Goal: Task Accomplishment & Management: Manage account settings

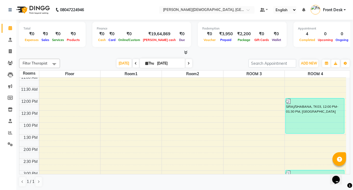
scroll to position [124, 0]
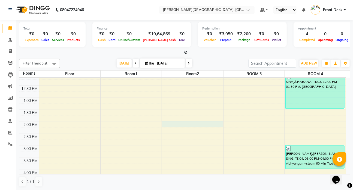
click at [170, 124] on div "7:00 AM 7:30 AM 8:00 AM 8:30 AM 9:00 AM 9:30 AM 10:00 AM 10:30 AM 11:00 AM 11:3…" at bounding box center [182, 122] width 327 height 336
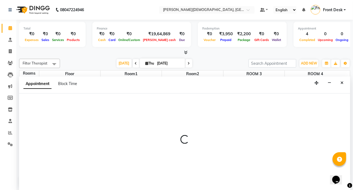
scroll to position [0, 0]
select select "840"
select select "tentative"
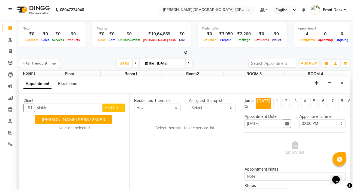
click at [52, 116] on span "[PERSON_NAME]" at bounding box center [59, 118] width 35 height 5
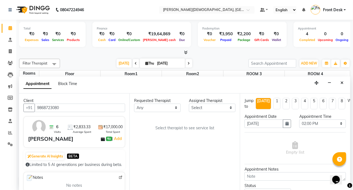
type input "9868723080"
click at [174, 107] on select "Any ANJALI [PERSON_NAME] Dr [PERSON_NAME] Front Desk [PERSON_NAME] MILAN [PERSO…" at bounding box center [157, 107] width 47 height 8
select select "75597"
click at [134, 103] on select "Any ANJALI [PERSON_NAME] Dr [PERSON_NAME] Front Desk [PERSON_NAME] MILAN [PERSO…" at bounding box center [157, 107] width 47 height 8
select select "75597"
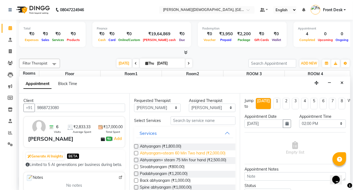
click at [171, 155] on span "Abhyangam+steam 60 Min Two hand (₹2,000.00)" at bounding box center [183, 153] width 86 height 7
checkbox input "true"
select select "2668"
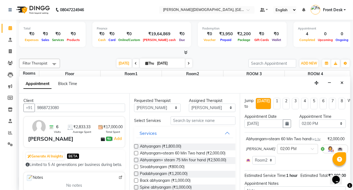
checkbox input "false"
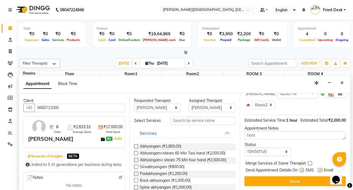
scroll to position [70, 0]
click at [301, 168] on label at bounding box center [302, 170] width 4 height 4
click at [301, 169] on input "checkbox" at bounding box center [302, 171] width 4 height 4
checkbox input "false"
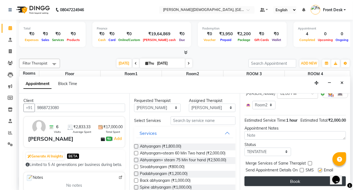
click at [296, 177] on button "Book" at bounding box center [295, 181] width 101 height 10
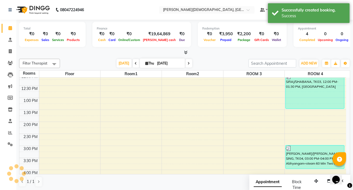
scroll to position [0, 0]
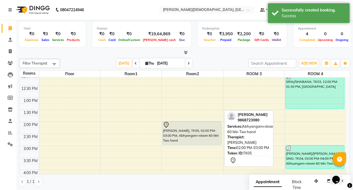
click at [185, 139] on div "[PERSON_NAME], TK05, 02:00 PM-03:00 PM, Abhyangam+steam 60 Min Two hand" at bounding box center [192, 132] width 59 height 23
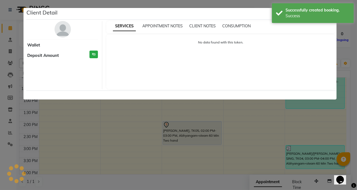
select select "7"
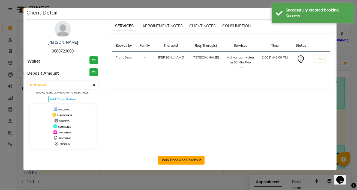
click at [172, 157] on button "Mark Done And Checkout" at bounding box center [181, 159] width 47 height 9
select select "service"
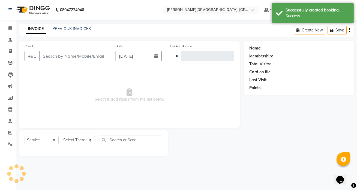
type input "1327"
select select "5585"
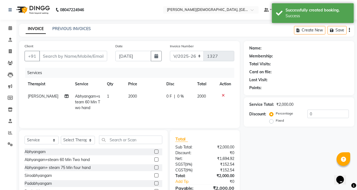
type input "9868723080"
select select "75597"
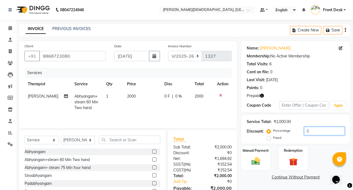
click at [315, 131] on input "0" at bounding box center [324, 131] width 41 height 8
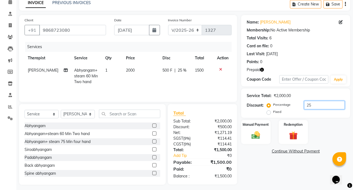
scroll to position [29, 0]
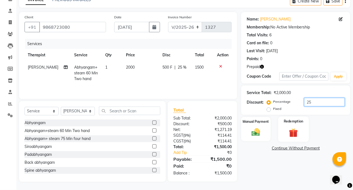
type input "25"
click at [303, 130] on div "Redemption" at bounding box center [293, 128] width 31 height 25
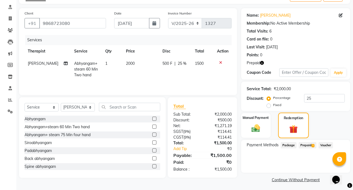
scroll to position [35, 0]
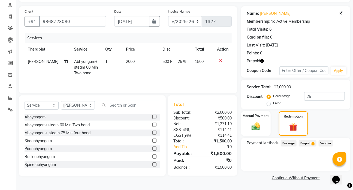
click at [308, 143] on span "Prepaid 1" at bounding box center [308, 143] width 18 height 6
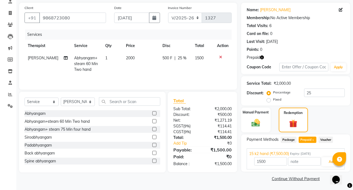
scroll to position [39, 0]
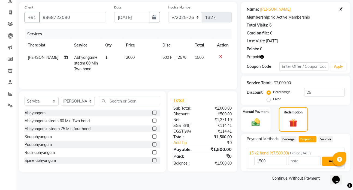
click at [326, 163] on button "Add" at bounding box center [332, 160] width 20 height 9
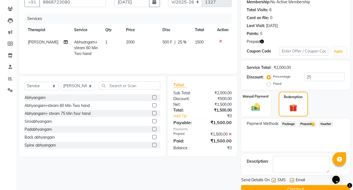
scroll to position [65, 0]
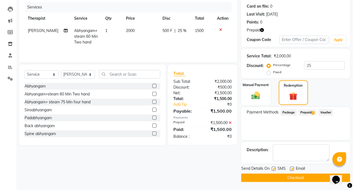
click at [274, 168] on label at bounding box center [274, 168] width 4 height 4
click at [274, 168] on input "checkbox" at bounding box center [274, 169] width 4 height 4
checkbox input "false"
click at [290, 176] on button "Checkout" at bounding box center [295, 177] width 109 height 8
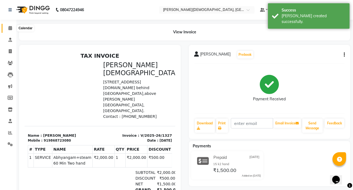
drag, startPoint x: 9, startPoint y: 28, endPoint x: 17, endPoint y: 32, distance: 9.2
click at [9, 28] on icon at bounding box center [10, 28] width 4 height 4
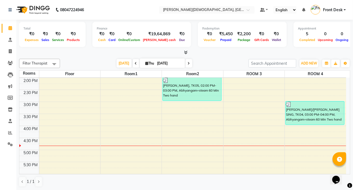
scroll to position [165, 0]
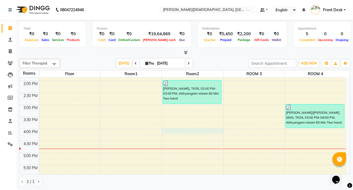
click at [174, 130] on div "7:00 AM 7:30 AM 8:00 AM 8:30 AM 9:00 AM 9:30 AM 10:00 AM 10:30 AM 11:00 AM 11:3…" at bounding box center [182, 81] width 327 height 336
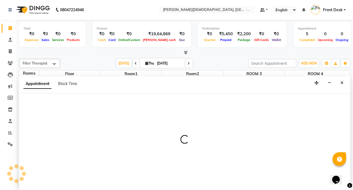
select select "960"
select select "tentative"
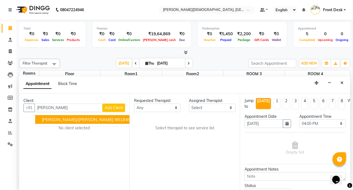
click at [81, 119] on span "[PERSON_NAME]/[PERSON_NAME]" at bounding box center [78, 118] width 72 height 5
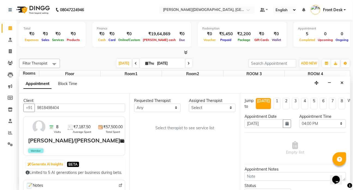
type input "9818498404"
click at [173, 108] on select "Any ANJALI [PERSON_NAME] Dr [PERSON_NAME] Front Desk [PERSON_NAME] MILAN [PERSO…" at bounding box center [157, 107] width 47 height 8
select select "90183"
click at [134, 103] on select "Any ANJALI [PERSON_NAME] Dr [PERSON_NAME] Front Desk [PERSON_NAME] MILAN [PERSO…" at bounding box center [157, 107] width 47 height 8
select select "90183"
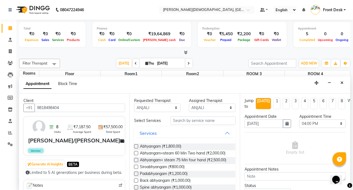
click at [136, 152] on label at bounding box center [136, 153] width 4 height 4
click at [136, 152] on input "checkbox" at bounding box center [136, 154] width 4 height 4
checkbox input "true"
select select "2668"
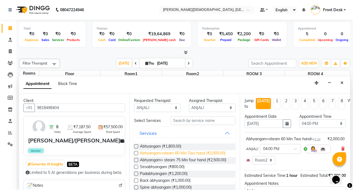
checkbox input "false"
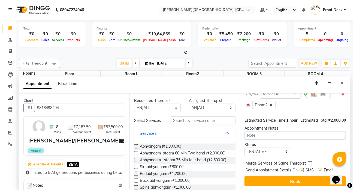
scroll to position [70, 0]
click at [301, 168] on label at bounding box center [302, 170] width 4 height 4
click at [301, 169] on input "checkbox" at bounding box center [302, 171] width 4 height 4
checkbox input "false"
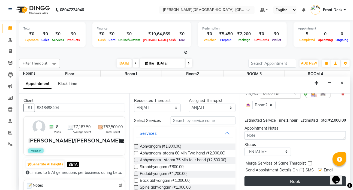
click at [297, 177] on button "Book" at bounding box center [295, 181] width 101 height 10
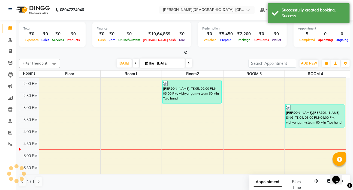
scroll to position [0, 0]
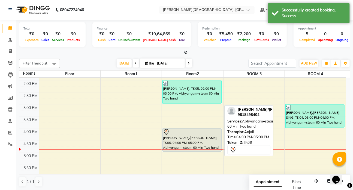
click at [191, 145] on div "[PERSON_NAME]/[PERSON_NAME], TK06, 04:00 PM-05:00 PM, Abhyangam+steam 60 Min Tw…" at bounding box center [192, 139] width 59 height 23
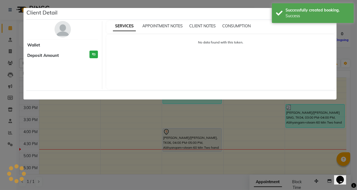
select select "7"
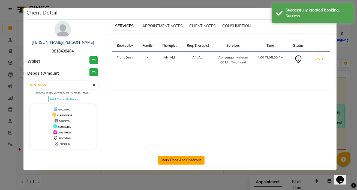
click at [185, 159] on button "Mark Done And Checkout" at bounding box center [181, 159] width 47 height 9
select select "service"
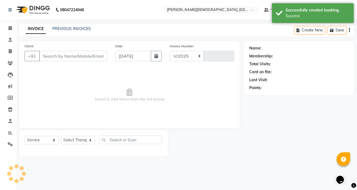
select select "5585"
type input "1328"
type input "9818498404"
select select "90183"
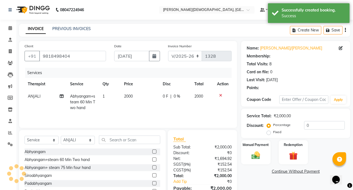
select select "1: Object"
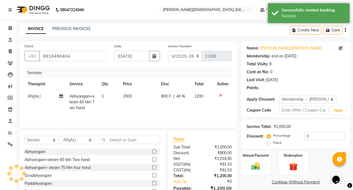
type input "40"
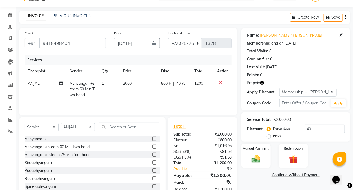
scroll to position [25, 0]
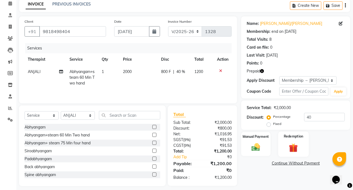
click at [300, 146] on img at bounding box center [293, 147] width 14 height 11
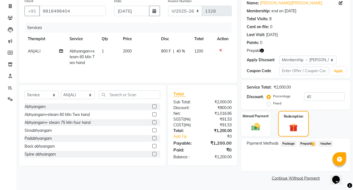
scroll to position [45, 0]
click at [304, 142] on span "Prepaid 1" at bounding box center [308, 143] width 18 height 6
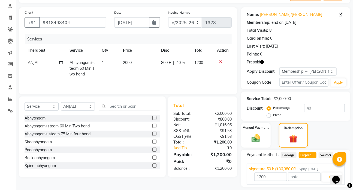
scroll to position [49, 0]
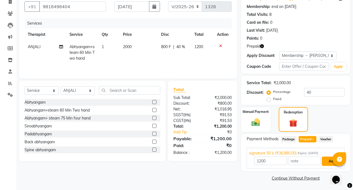
click at [327, 160] on button "Add" at bounding box center [332, 160] width 20 height 9
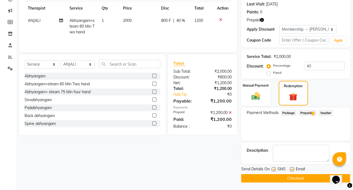
scroll to position [76, 0]
click at [273, 168] on label at bounding box center [274, 169] width 4 height 4
click at [273, 168] on input "checkbox" at bounding box center [274, 169] width 4 height 4
checkbox input "false"
click at [289, 176] on button "Checkout" at bounding box center [295, 177] width 109 height 8
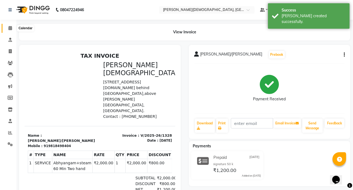
click at [10, 27] on icon at bounding box center [10, 28] width 4 height 4
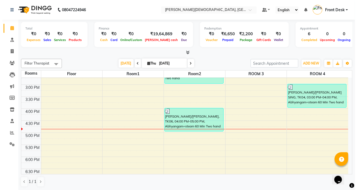
scroll to position [173, 0]
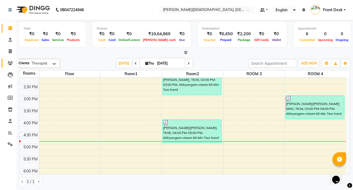
click at [11, 62] on icon at bounding box center [10, 63] width 5 height 4
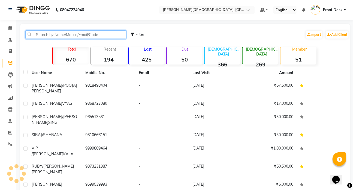
click at [44, 34] on input "text" at bounding box center [75, 34] width 101 height 8
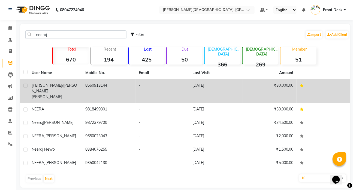
click at [60, 94] on span "[PERSON_NAME]" at bounding box center [47, 96] width 31 height 5
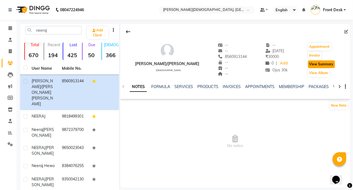
click at [318, 63] on button "View Summary" at bounding box center [321, 64] width 27 height 8
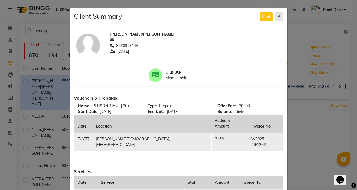
click at [278, 16] on icon at bounding box center [279, 16] width 3 height 4
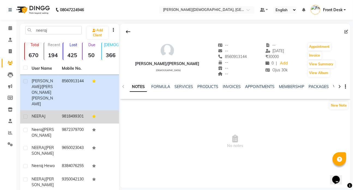
click at [44, 113] on span "NEERAJ" at bounding box center [39, 115] width 14 height 5
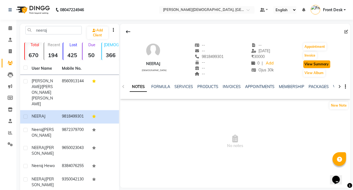
click at [309, 63] on button "View Summary" at bounding box center [316, 64] width 27 height 8
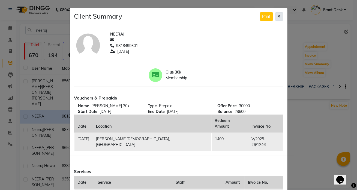
click at [278, 17] on icon at bounding box center [279, 16] width 3 height 4
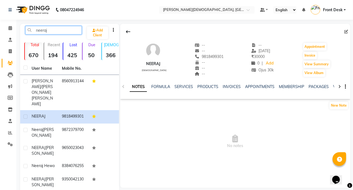
click at [53, 30] on input "neeraj" at bounding box center [53, 30] width 56 height 8
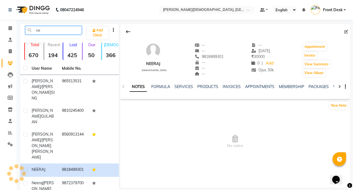
type input "n"
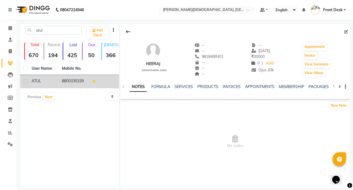
click at [43, 81] on div "ATUL" at bounding box center [44, 81] width 24 height 6
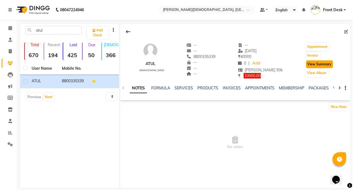
click at [322, 65] on button "View Summary" at bounding box center [319, 64] width 27 height 8
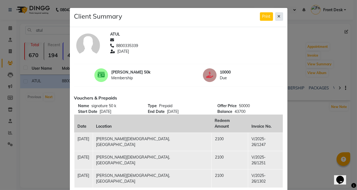
click at [275, 15] on button at bounding box center [279, 16] width 8 height 8
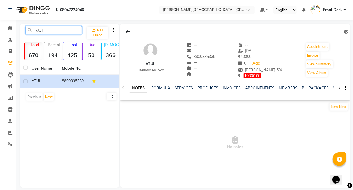
click at [52, 31] on input "atul" at bounding box center [53, 30] width 56 height 8
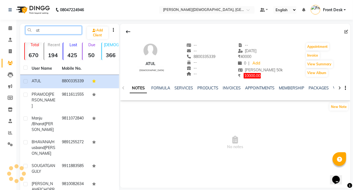
type input "a"
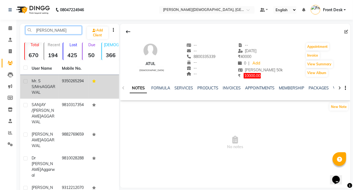
type input "[PERSON_NAME]"
click at [42, 80] on span "Mr. S S/Mrs" at bounding box center [37, 83] width 10 height 11
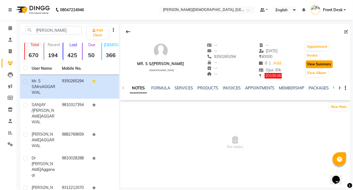
click at [323, 62] on button "View Summary" at bounding box center [319, 64] width 27 height 8
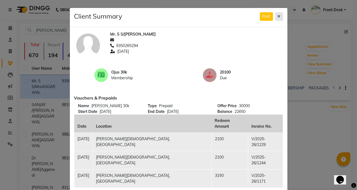
click at [278, 16] on icon at bounding box center [279, 16] width 3 height 4
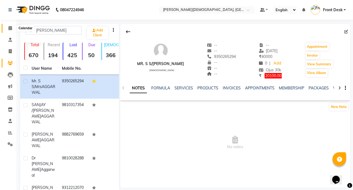
click at [10, 28] on icon at bounding box center [10, 28] width 4 height 4
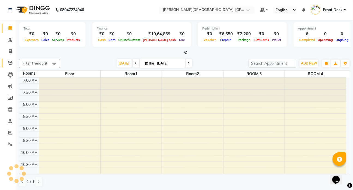
click at [11, 63] on icon at bounding box center [10, 63] width 5 height 4
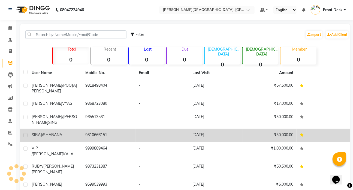
click at [62, 132] on div "SIRAJ/SHABANA" at bounding box center [55, 135] width 47 height 6
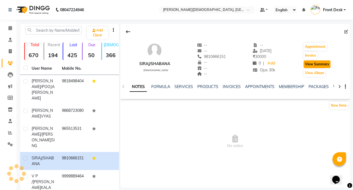
click at [313, 62] on button "View Summary" at bounding box center [317, 64] width 27 height 8
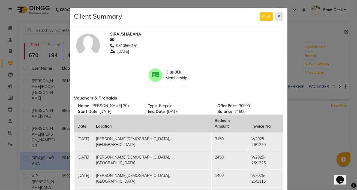
click at [278, 15] on icon at bounding box center [279, 16] width 3 height 4
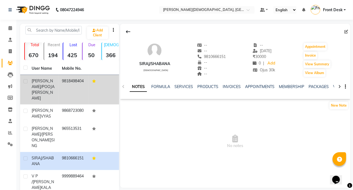
click at [40, 86] on div "[PERSON_NAME]/[PERSON_NAME]" at bounding box center [44, 89] width 24 height 23
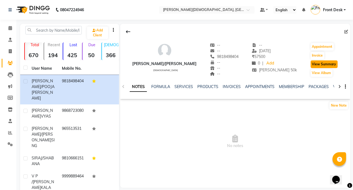
click at [313, 62] on button "View Summary" at bounding box center [324, 64] width 27 height 8
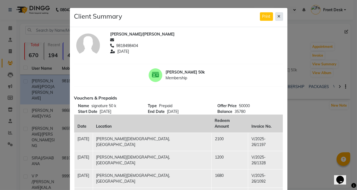
click at [278, 15] on icon at bounding box center [279, 16] width 3 height 4
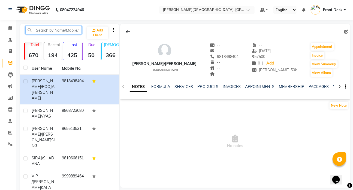
click at [41, 31] on input "text" at bounding box center [53, 30] width 56 height 8
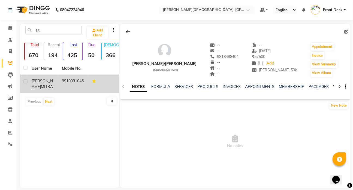
click at [58, 80] on td "[PERSON_NAME]" at bounding box center [43, 84] width 30 height 18
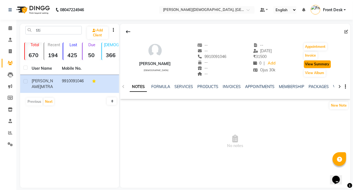
click at [321, 62] on button "View Summary" at bounding box center [317, 64] width 27 height 8
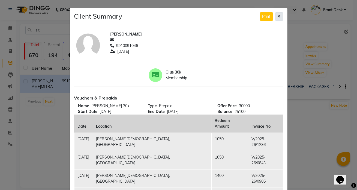
click at [278, 17] on icon at bounding box center [279, 16] width 3 height 4
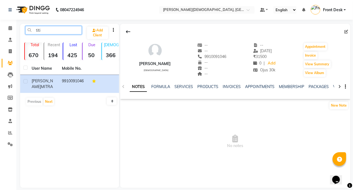
click at [52, 31] on input "titi" at bounding box center [53, 30] width 56 height 8
type input "t"
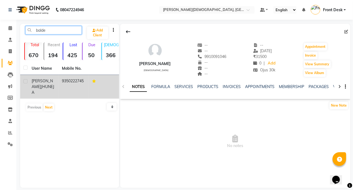
type input "balde"
click at [41, 87] on span "[PERSON_NAME]" at bounding box center [42, 83] width 21 height 11
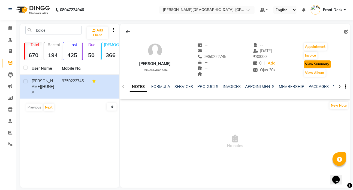
click at [320, 64] on button "View Summary" at bounding box center [317, 64] width 27 height 8
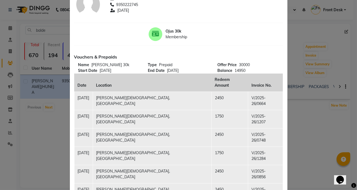
scroll to position [49, 0]
